Goal: Task Accomplishment & Management: Use online tool/utility

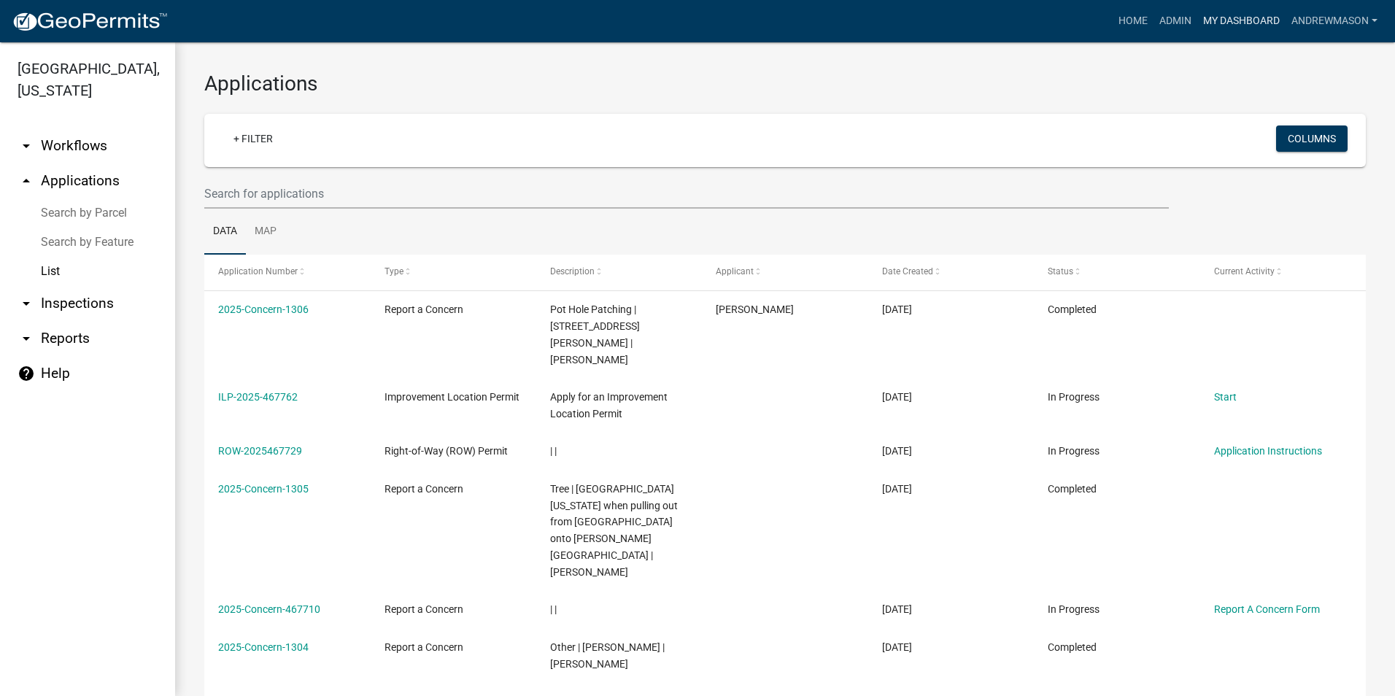
click at [1220, 20] on link "My Dashboard" at bounding box center [1241, 21] width 88 height 28
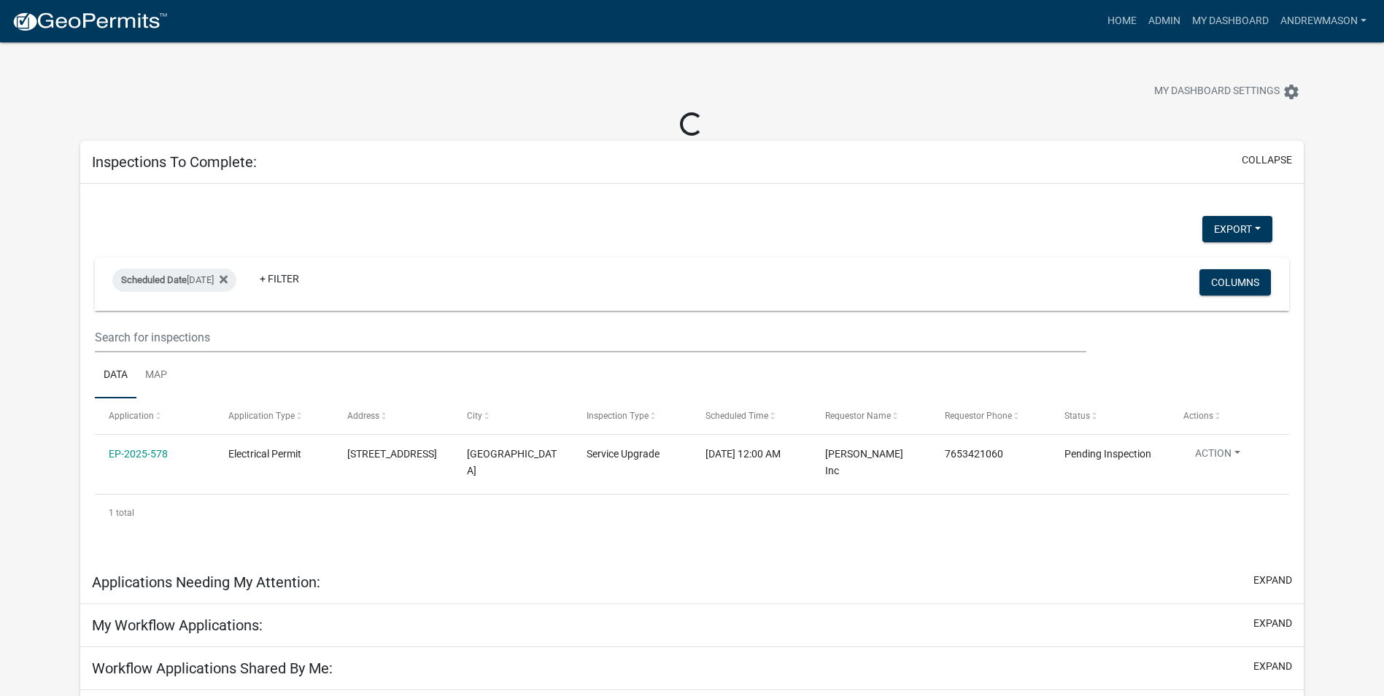
select select "3: 100"
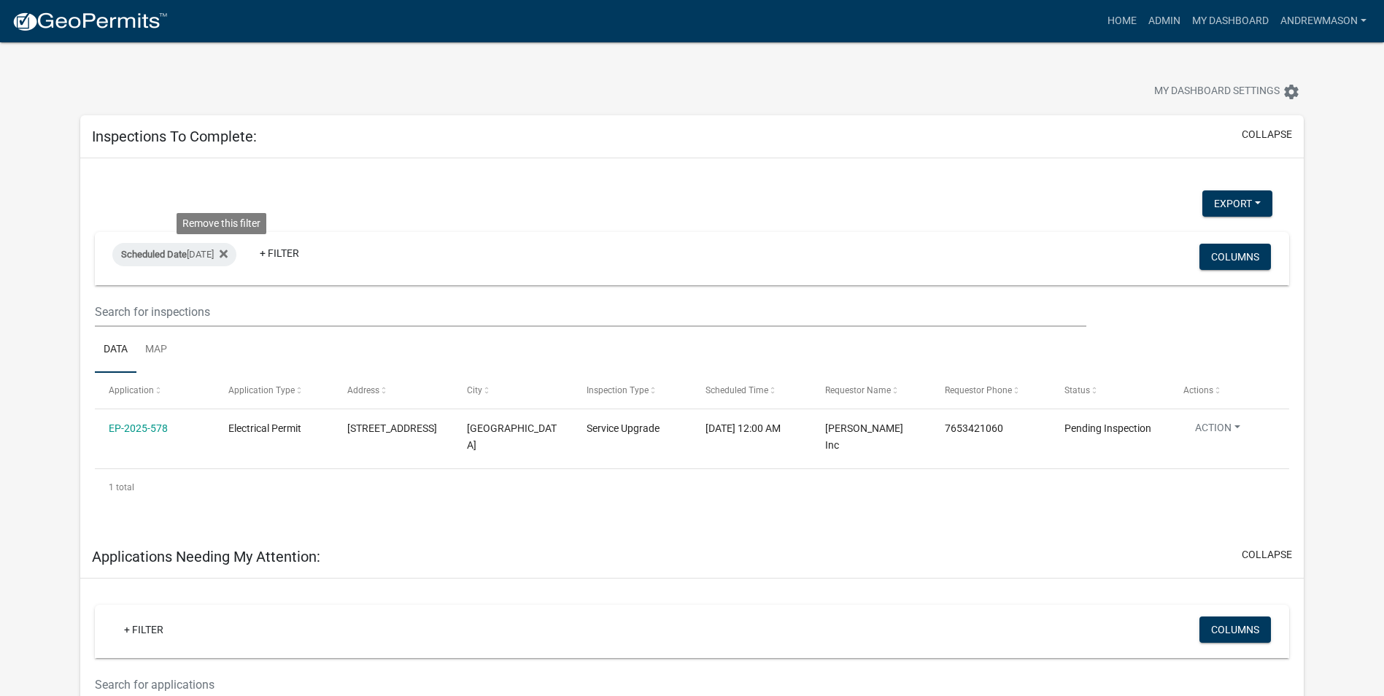
click at [224, 257] on icon at bounding box center [224, 254] width 8 height 12
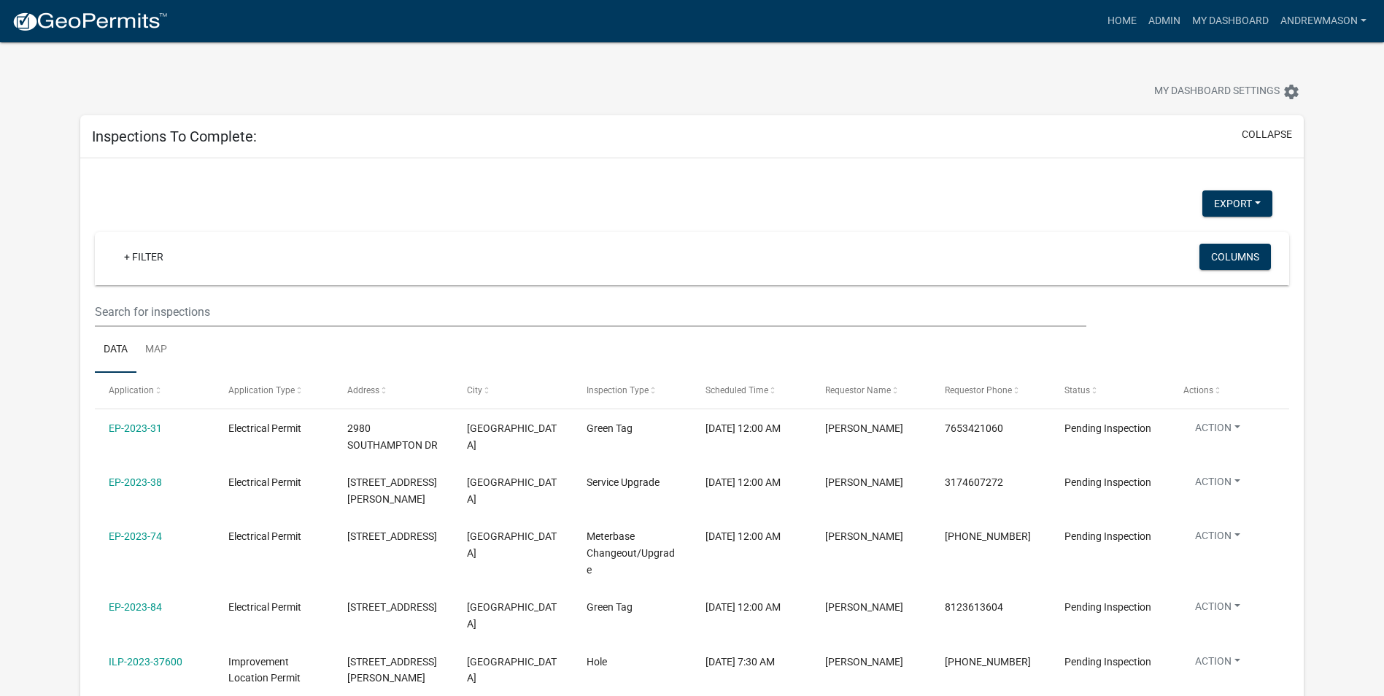
click at [161, 255] on link "+ Filter" at bounding box center [143, 257] width 63 height 26
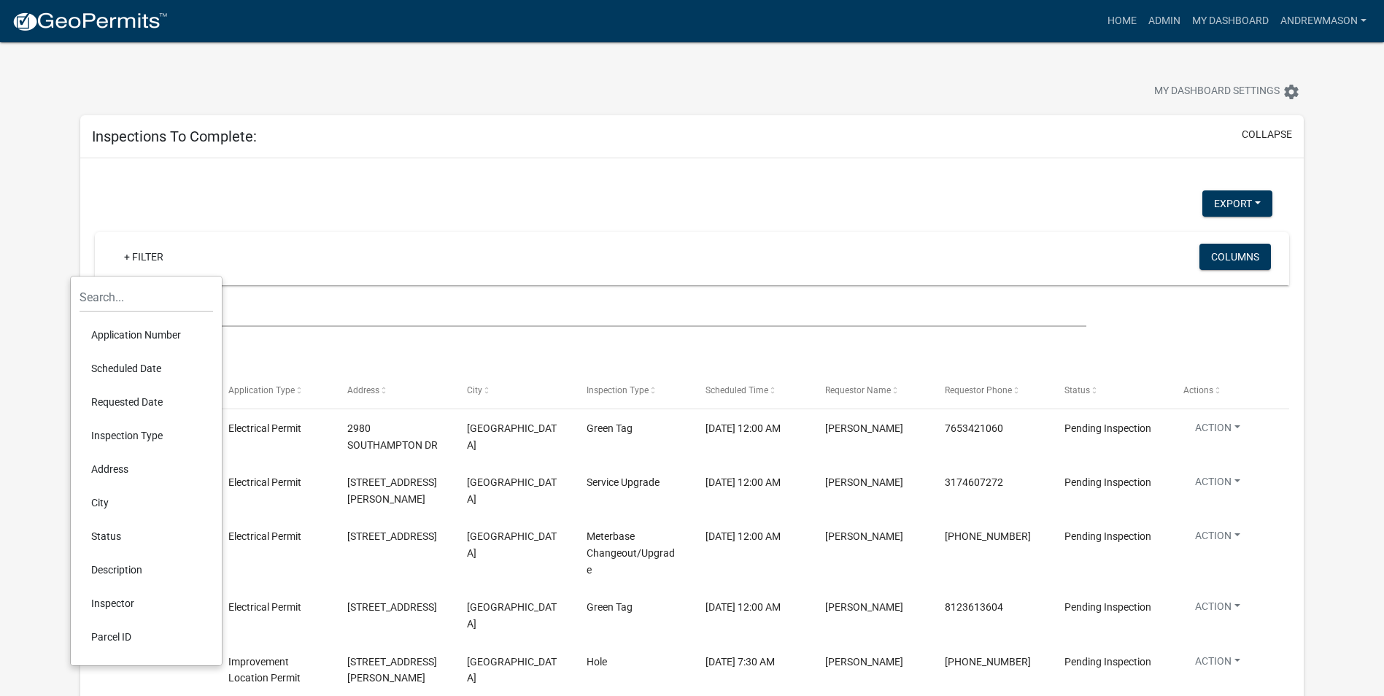
click at [150, 366] on li "Scheduled Date" at bounding box center [147, 369] width 134 height 34
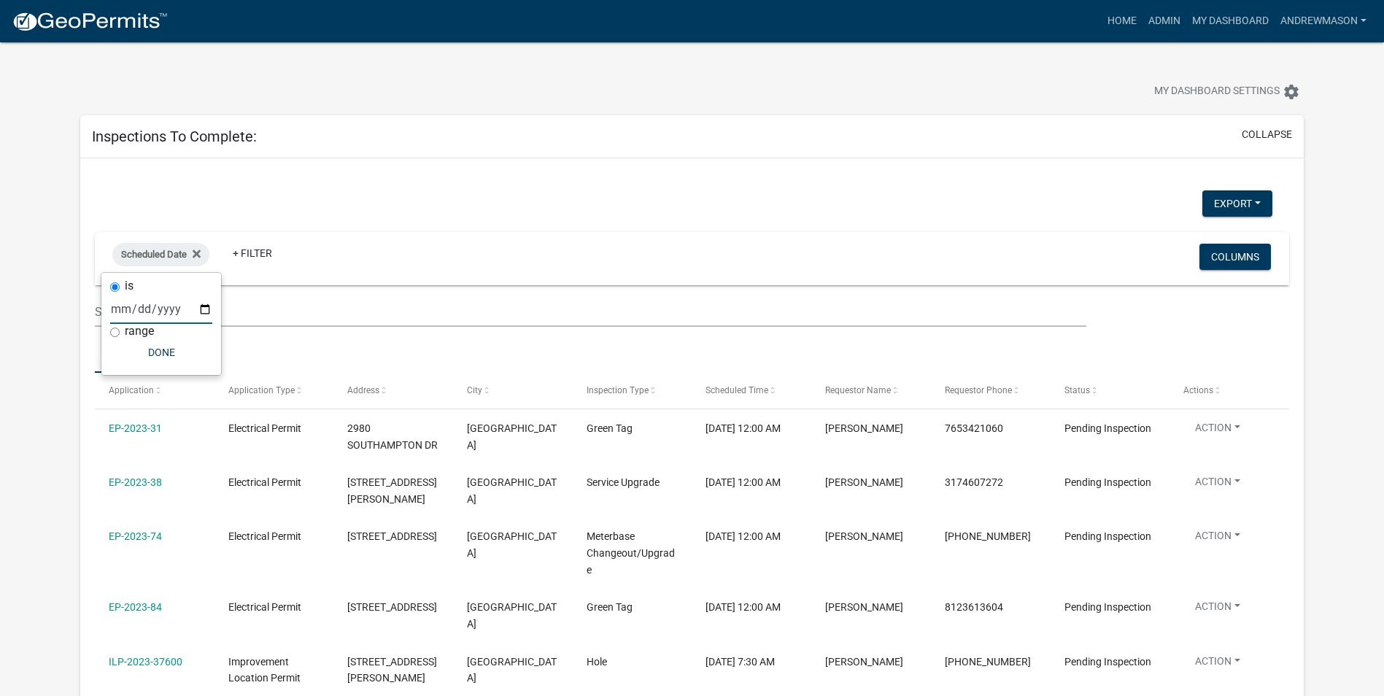
click at [198, 309] on input "date" at bounding box center [161, 309] width 102 height 30
type input "[DATE]"
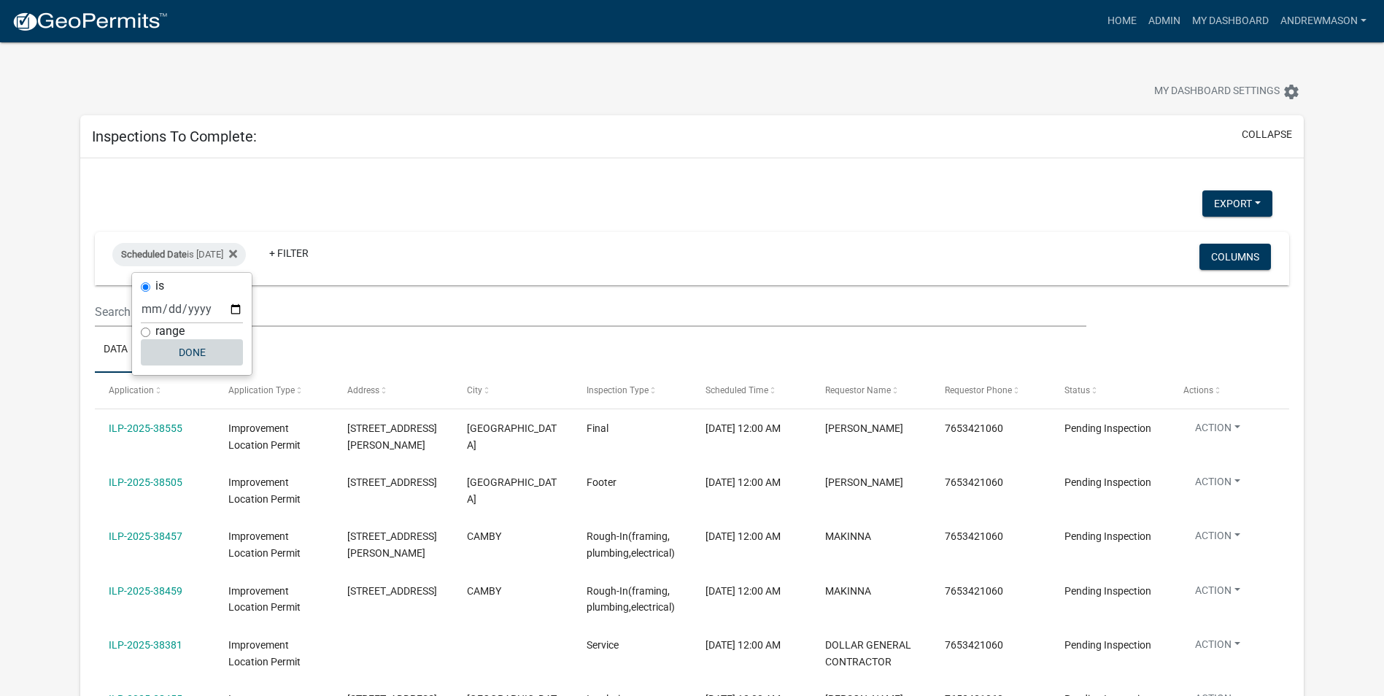
click at [190, 343] on button "Done" at bounding box center [192, 352] width 102 height 26
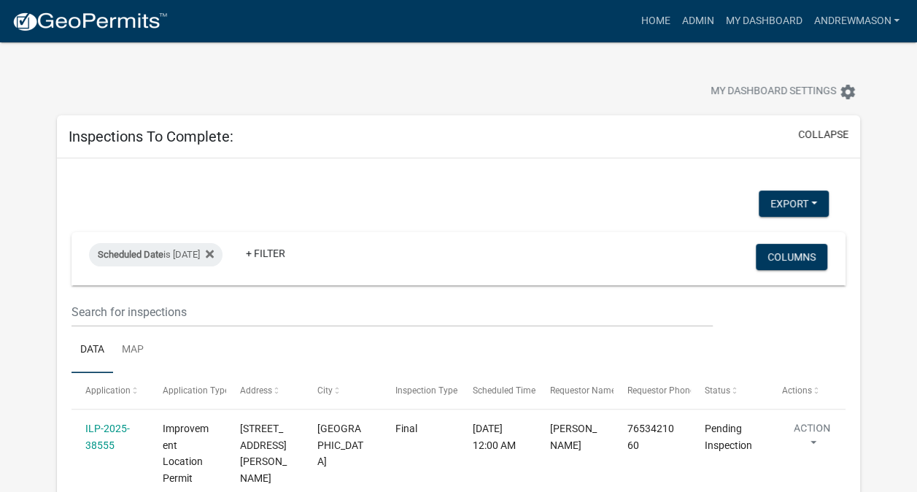
click at [223, 251] on div "Scheduled Date is [DATE]" at bounding box center [156, 254] width 134 height 23
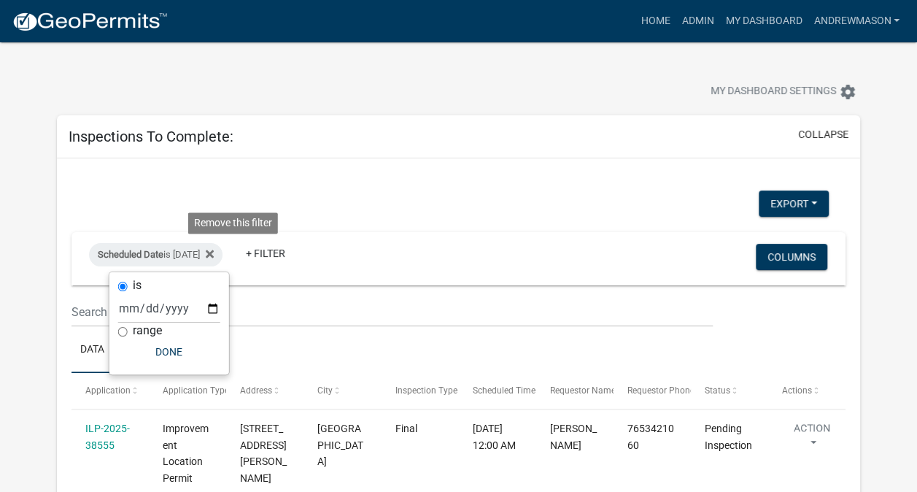
click at [214, 250] on icon at bounding box center [210, 254] width 8 height 8
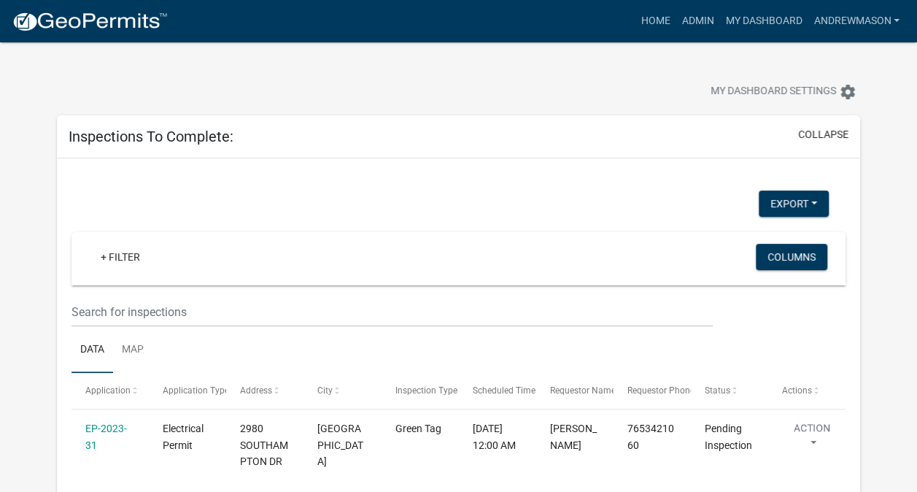
click at [127, 256] on link "+ Filter" at bounding box center [120, 257] width 63 height 26
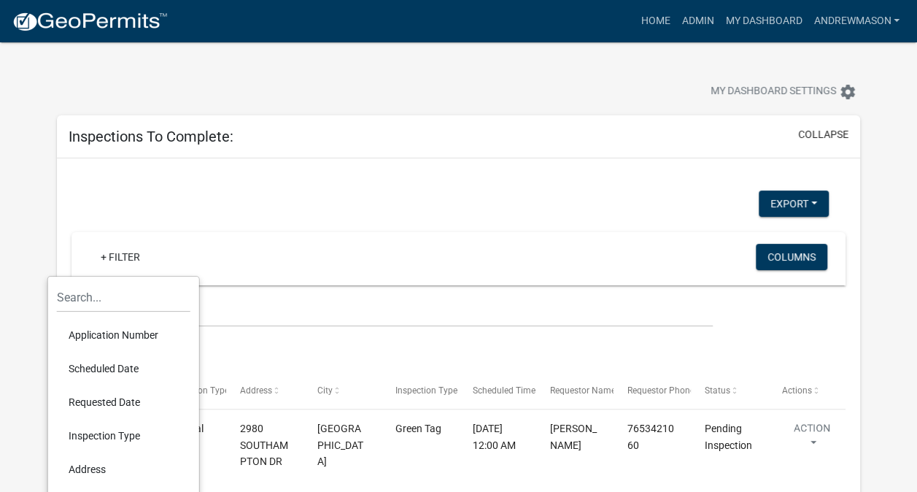
click at [274, 203] on div "Export Excel Format (.xlsx) CSV Format (.csv)" at bounding box center [450, 205] width 778 height 30
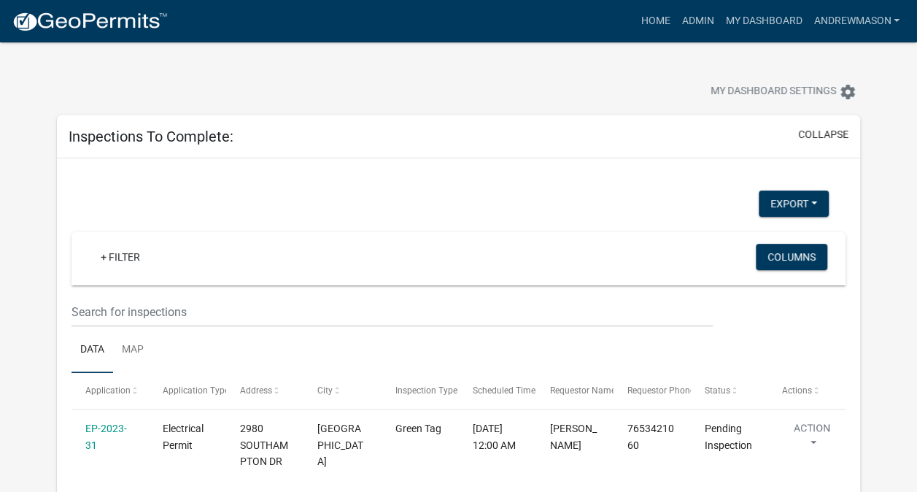
click at [122, 257] on link "+ Filter" at bounding box center [120, 257] width 63 height 26
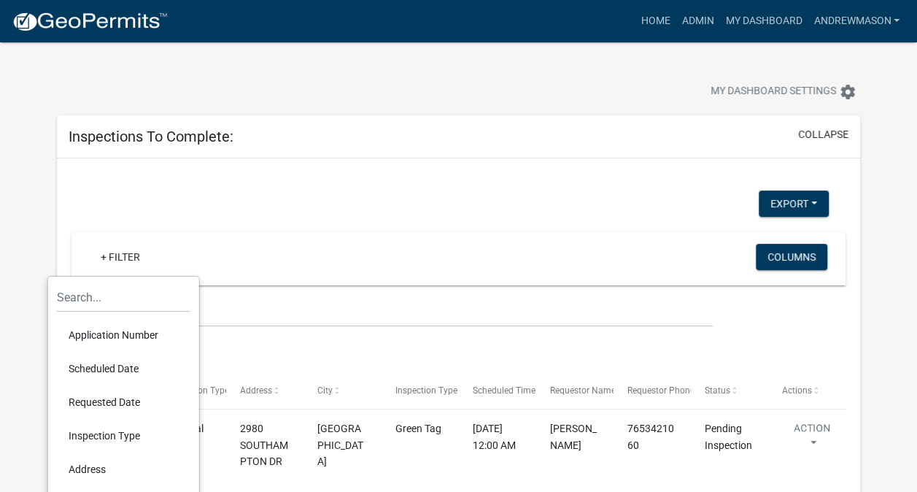
click at [101, 366] on li "Scheduled Date" at bounding box center [124, 369] width 134 height 34
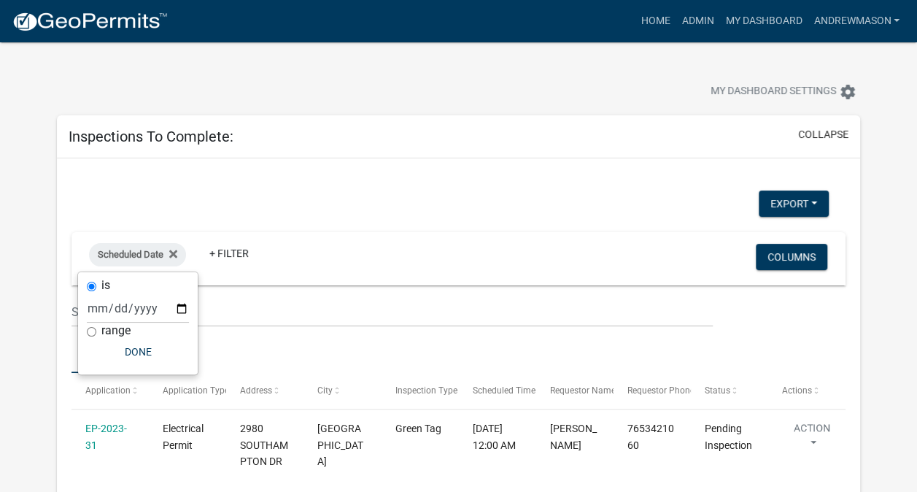
click at [98, 331] on div "range" at bounding box center [138, 330] width 102 height 15
click at [92, 330] on input "range" at bounding box center [91, 331] width 9 height 9
radio input "true"
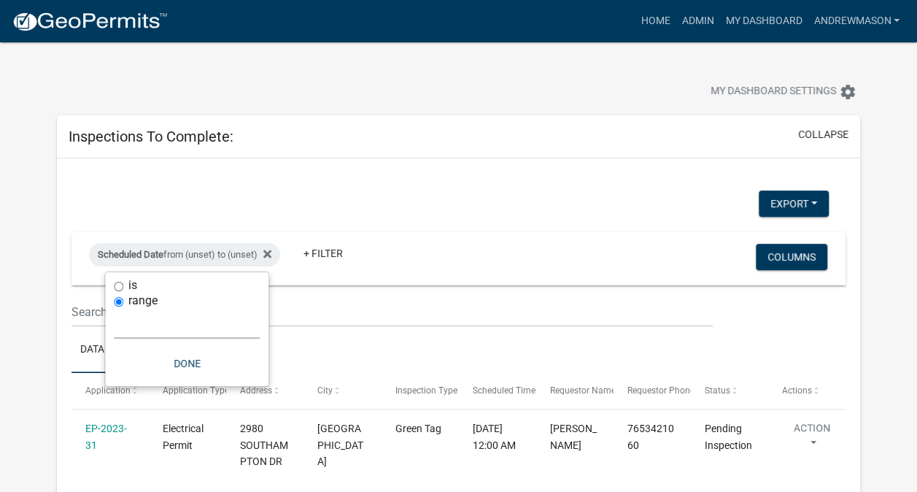
click at [134, 324] on select "[DATE] [DATE] Current Week Previous Week Current Month Last Month Current Calen…" at bounding box center [187, 324] width 146 height 30
select select "this_1_days"
click at [114, 309] on select "[DATE] [DATE] Current Week Previous Week Current Month Last Month Current Calen…" at bounding box center [187, 324] width 146 height 30
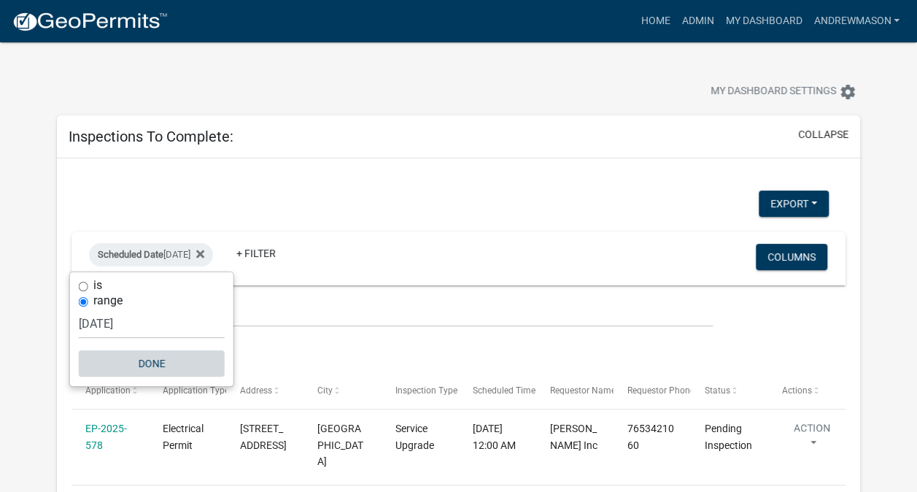
click at [150, 367] on button "Done" at bounding box center [152, 363] width 146 height 26
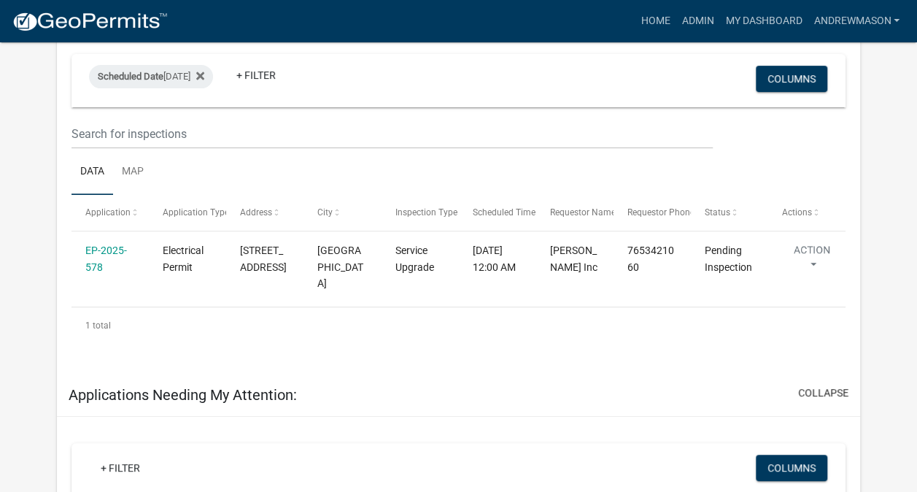
scroll to position [146, 0]
